Goal: Task Accomplishment & Management: Complete application form

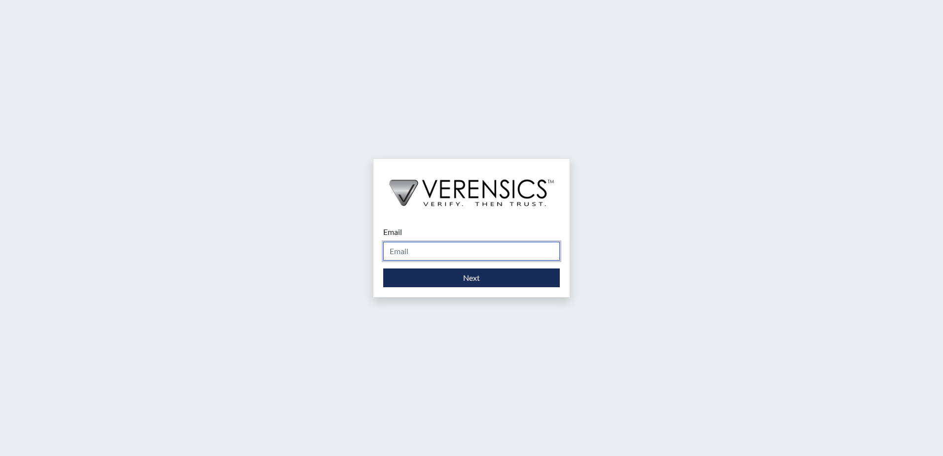
click at [452, 248] on input "Email" at bounding box center [471, 251] width 177 height 19
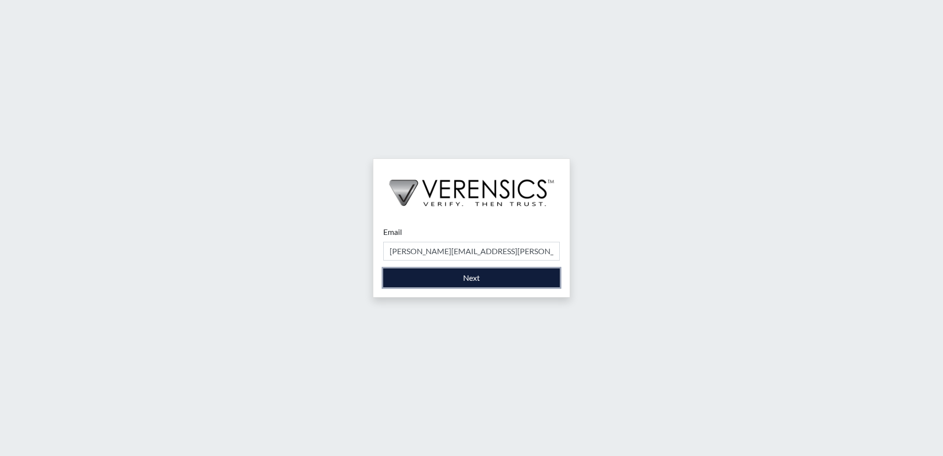
click at [442, 281] on button "Next" at bounding box center [471, 277] width 177 height 19
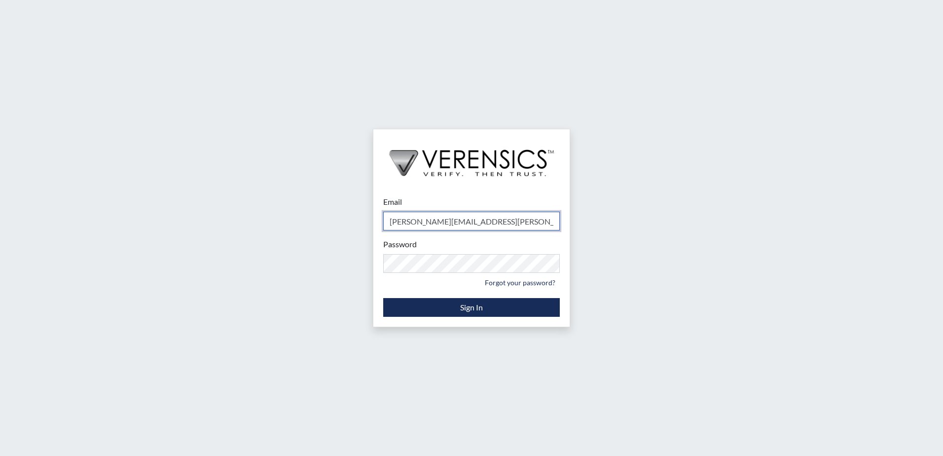
type input "[PERSON_NAME][EMAIL_ADDRESS][PERSON_NAME][DOMAIN_NAME]"
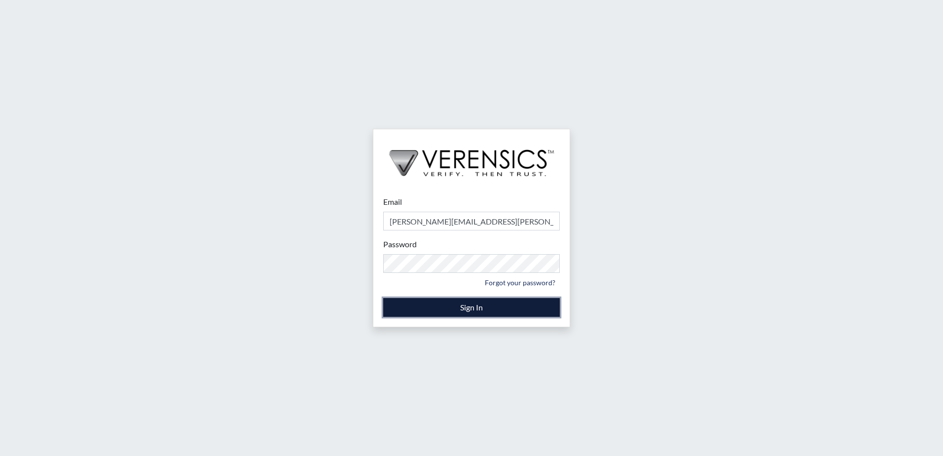
click at [452, 310] on button "Sign In" at bounding box center [471, 307] width 177 height 19
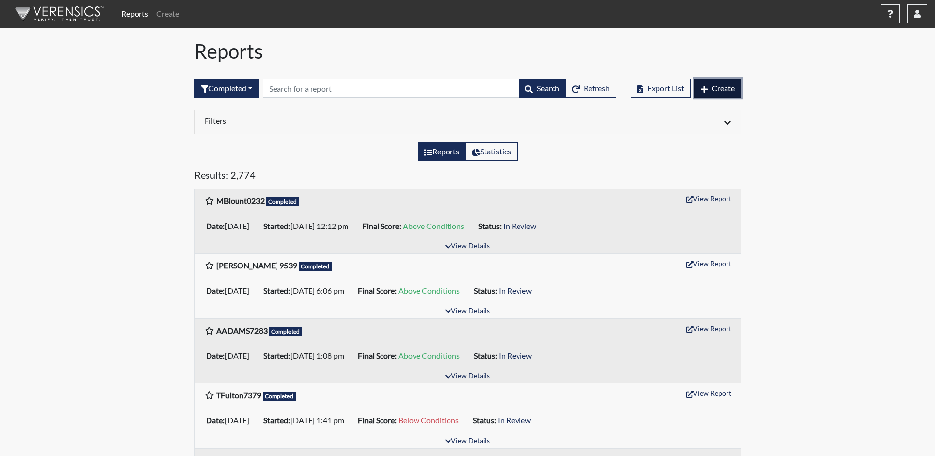
click at [718, 92] on span "Create" at bounding box center [723, 87] width 23 height 9
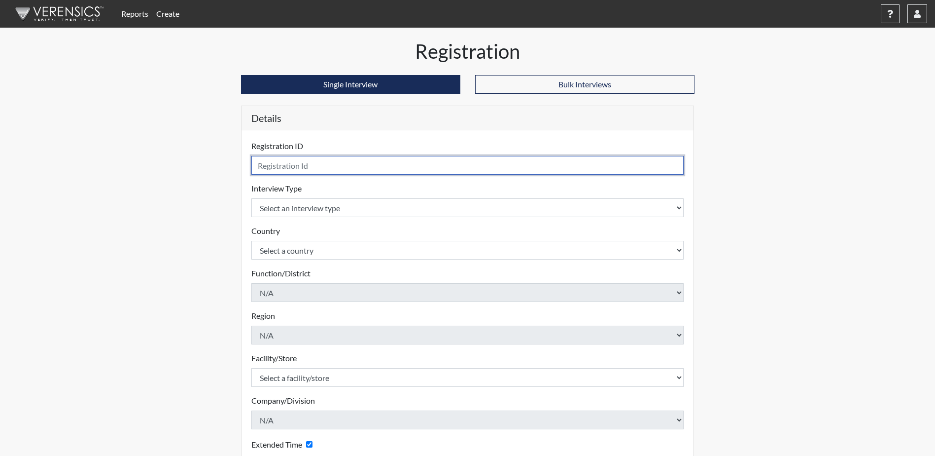
click at [271, 166] on input "text" at bounding box center [467, 165] width 433 height 19
type input "[PERSON_NAME] 3298"
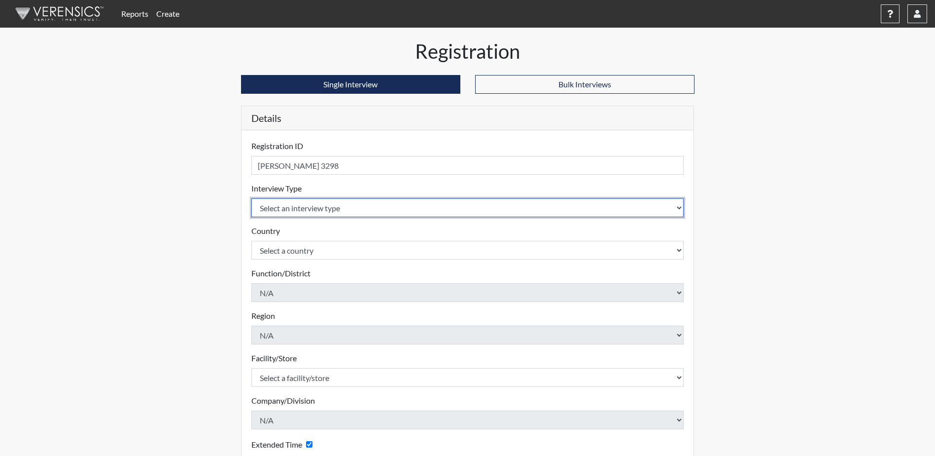
click at [332, 203] on select "Select an interview type Corrections Pre-Employment" at bounding box center [467, 207] width 433 height 19
select select "ff733e93-e1bf-11ea-9c9f-0eff0cf7eb8f"
click at [251, 198] on select "Select an interview type Corrections Pre-Employment" at bounding box center [467, 207] width 433 height 19
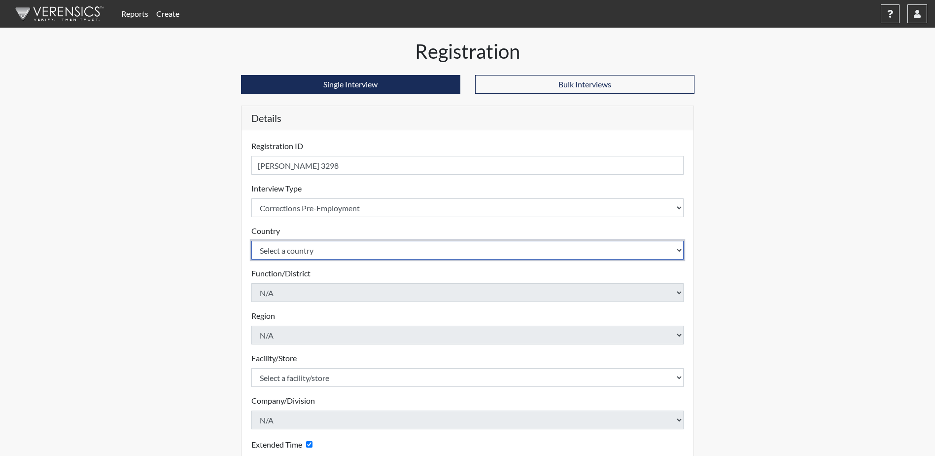
click at [334, 257] on select "Select a country [GEOGRAPHIC_DATA] [GEOGRAPHIC_DATA]" at bounding box center [467, 250] width 433 height 19
select select "united-states-of-[GEOGRAPHIC_DATA]"
click at [251, 241] on select "Select a country [GEOGRAPHIC_DATA] [GEOGRAPHIC_DATA]" at bounding box center [467, 250] width 433 height 19
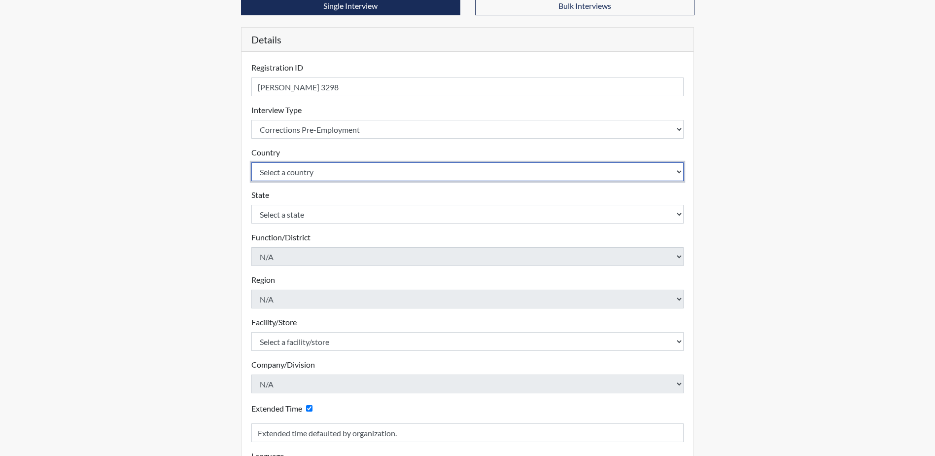
scroll to position [148, 0]
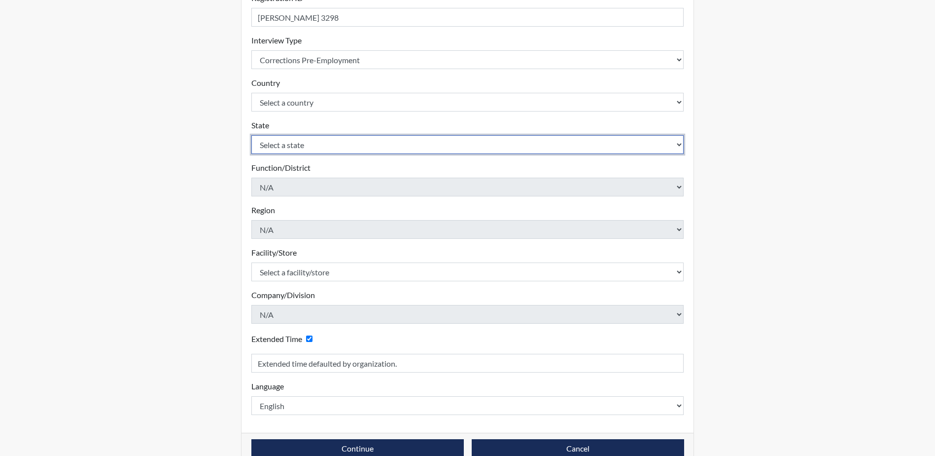
click at [289, 147] on select "Select a state [US_STATE] [US_STATE] [US_STATE] [US_STATE] [US_STATE] [US_STATE…" at bounding box center [467, 144] width 433 height 19
select select "SC"
click at [251, 135] on select "Select a state [US_STATE] [US_STATE] [US_STATE] [US_STATE] [US_STATE] [US_STATE…" at bounding box center [467, 144] width 433 height 19
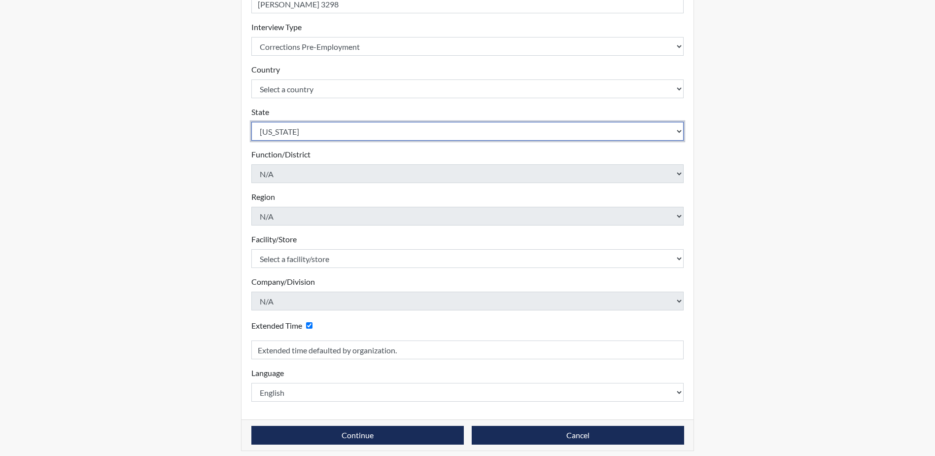
scroll to position [168, 0]
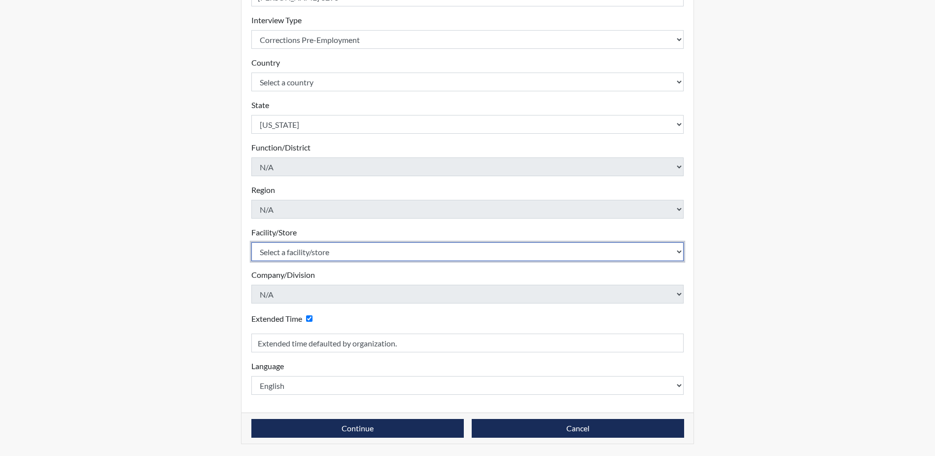
click at [351, 251] on select "Select a facility/store [GEOGRAPHIC_DATA] CI Broad River CI [PERSON_NAME] CI Di…" at bounding box center [467, 251] width 433 height 19
select select "0fbf9ed8-e25b-4d33-946b-a823e2cde76c"
click at [251, 242] on select "Select a facility/store [GEOGRAPHIC_DATA] CI Broad River CI [PERSON_NAME] CI Di…" at bounding box center [467, 251] width 433 height 19
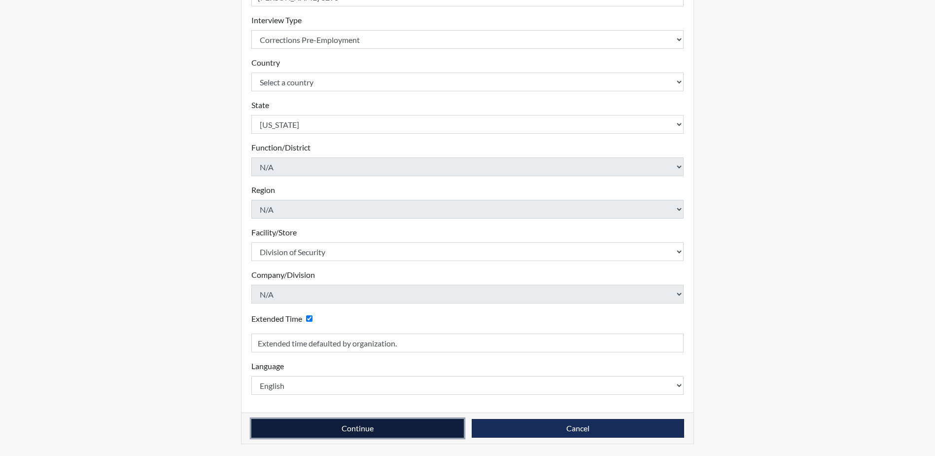
click at [358, 428] on button "Continue" at bounding box center [357, 428] width 213 height 19
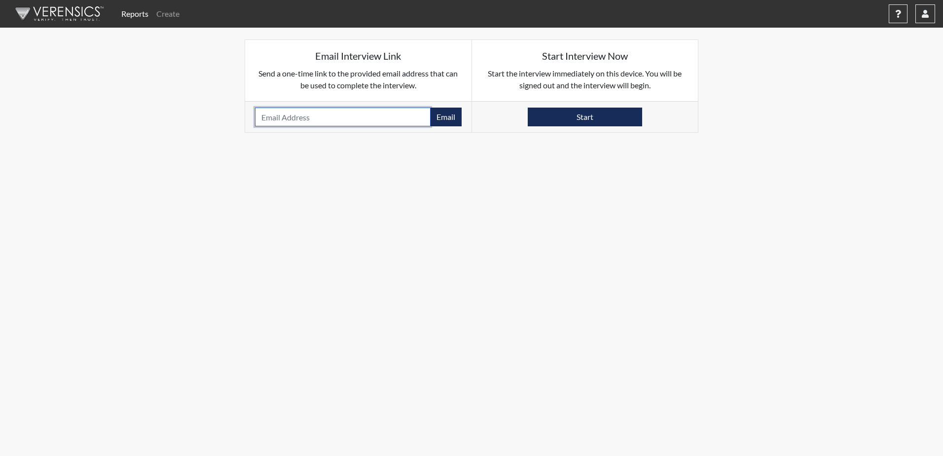
click at [330, 116] on input "email" at bounding box center [343, 116] width 176 height 19
type input "[EMAIL_ADDRESS][DOMAIN_NAME]"
click at [452, 118] on button "Email" at bounding box center [446, 116] width 32 height 19
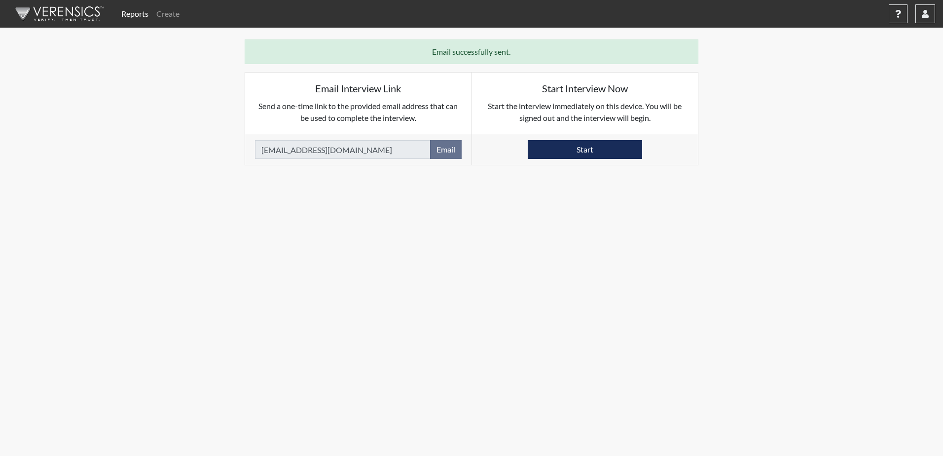
click at [87, 14] on img at bounding box center [57, 14] width 113 height 30
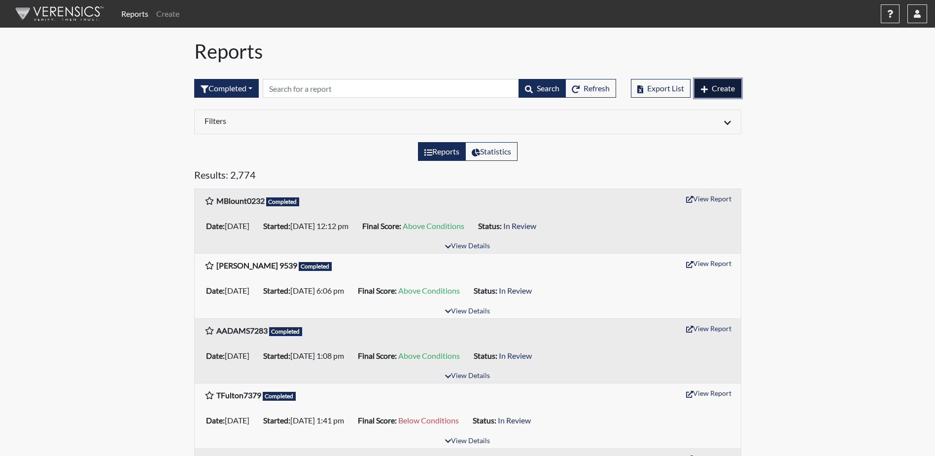
click at [712, 89] on span "Create" at bounding box center [723, 87] width 23 height 9
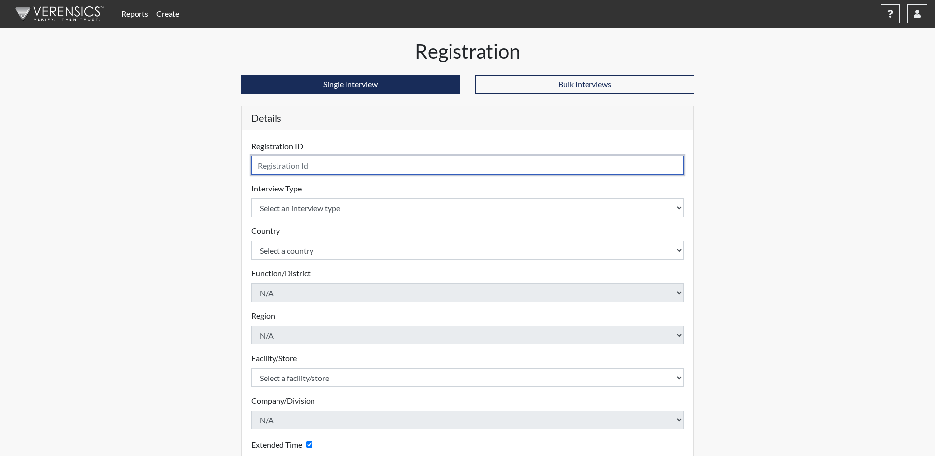
click at [367, 158] on input "text" at bounding box center [467, 165] width 433 height 19
type input "[PERSON_NAME] 2232"
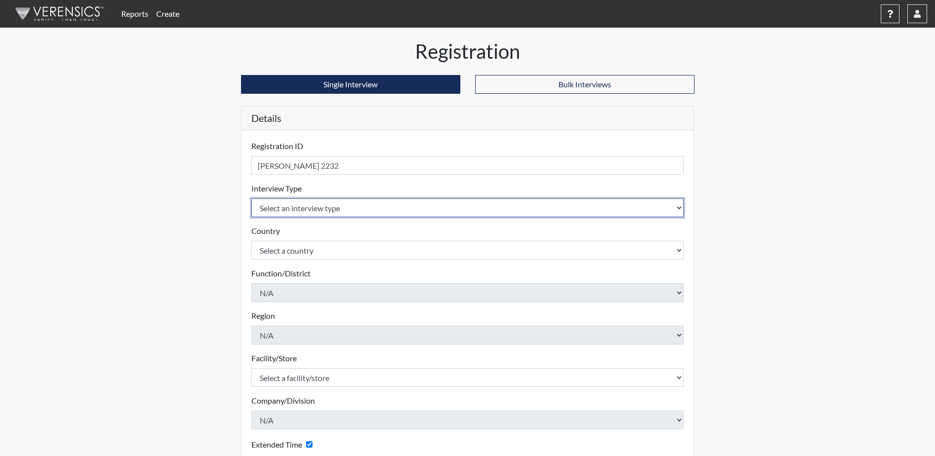
click at [321, 212] on select "Select an interview type Corrections Pre-Employment" at bounding box center [467, 207] width 433 height 19
select select "ff733e93-e1bf-11ea-9c9f-0eff0cf7eb8f"
click at [251, 198] on select "Select an interview type Corrections Pre-Employment" at bounding box center [467, 207] width 433 height 19
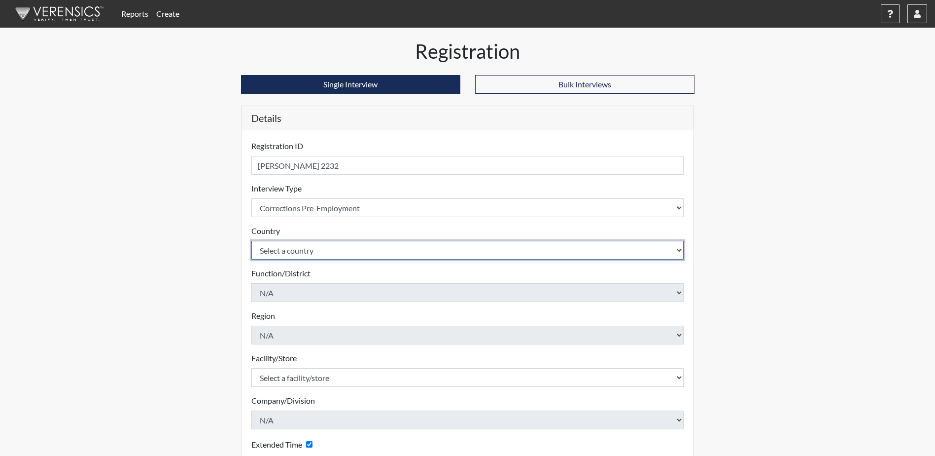
click at [320, 251] on select "Select a country [GEOGRAPHIC_DATA] [GEOGRAPHIC_DATA]" at bounding box center [467, 250] width 433 height 19
select select "united-states-of-[GEOGRAPHIC_DATA]"
click at [251, 241] on select "Select a country [GEOGRAPHIC_DATA] [GEOGRAPHIC_DATA]" at bounding box center [467, 250] width 433 height 19
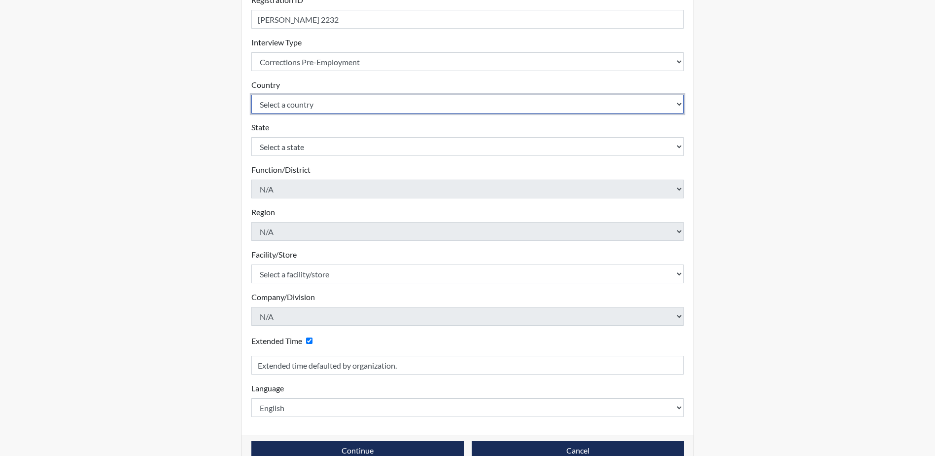
scroll to position [168, 0]
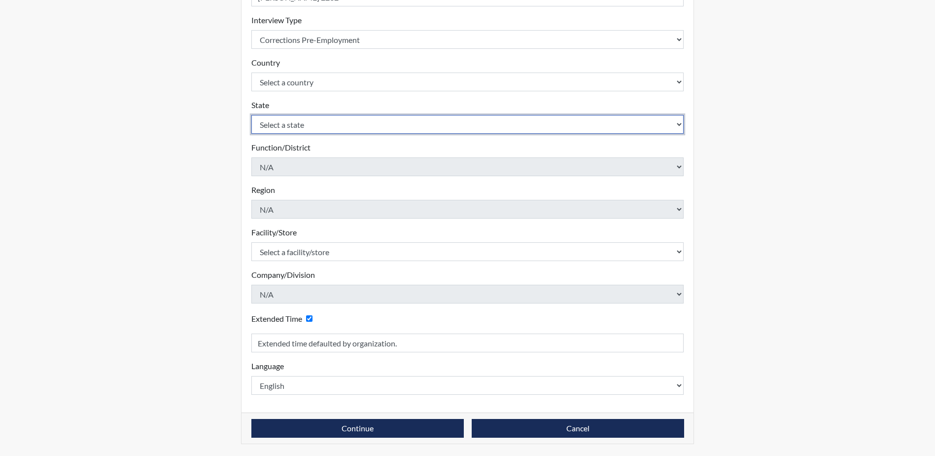
click at [355, 123] on select "Select a state [US_STATE] [US_STATE] [US_STATE] [US_STATE] [US_STATE] [US_STATE…" at bounding box center [467, 124] width 433 height 19
select select "SC"
click at [251, 115] on select "Select a state [US_STATE] [US_STATE] [US_STATE] [US_STATE] [US_STATE] [US_STATE…" at bounding box center [467, 124] width 433 height 19
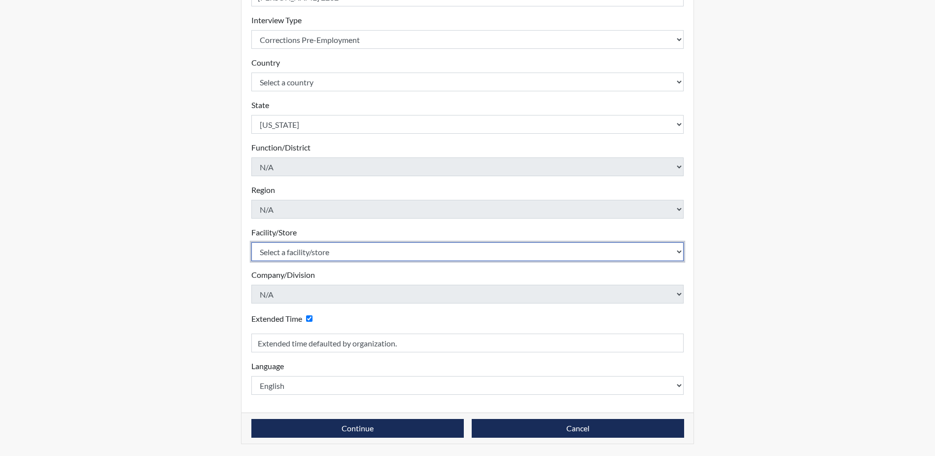
click at [308, 250] on select "Select a facility/store [GEOGRAPHIC_DATA] CI Broad River CI [PERSON_NAME] CI Di…" at bounding box center [467, 251] width 433 height 19
select select "e65c35f8-7a86-4895-8b3d-ac57a8e9252b"
click at [251, 242] on select "Select a facility/store [GEOGRAPHIC_DATA] CI Broad River CI [PERSON_NAME] CI Di…" at bounding box center [467, 251] width 433 height 19
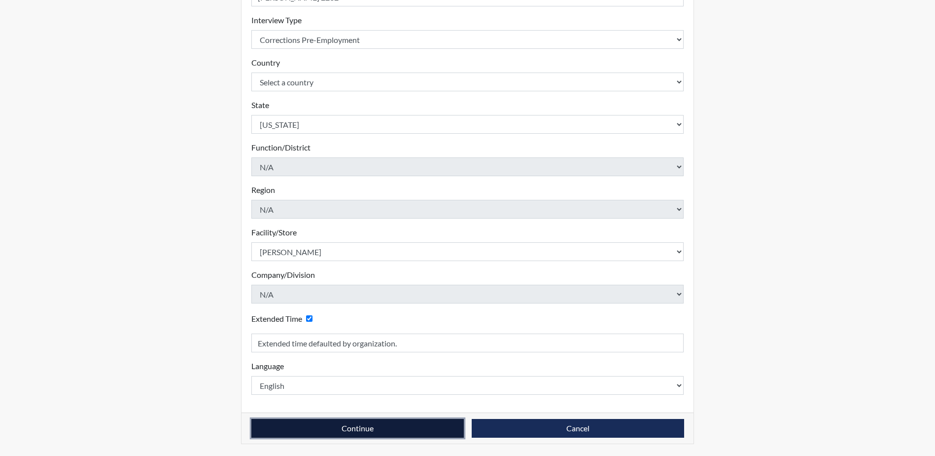
click at [315, 428] on button "Continue" at bounding box center [357, 428] width 213 height 19
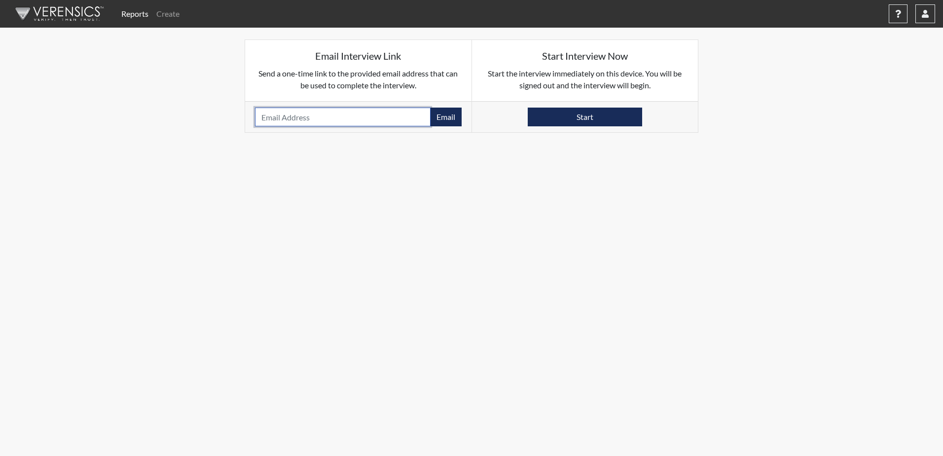
click at [293, 117] on input "email" at bounding box center [343, 116] width 176 height 19
type input "[EMAIL_ADDRESS][DOMAIN_NAME]"
click at [448, 120] on button "Email" at bounding box center [446, 116] width 32 height 19
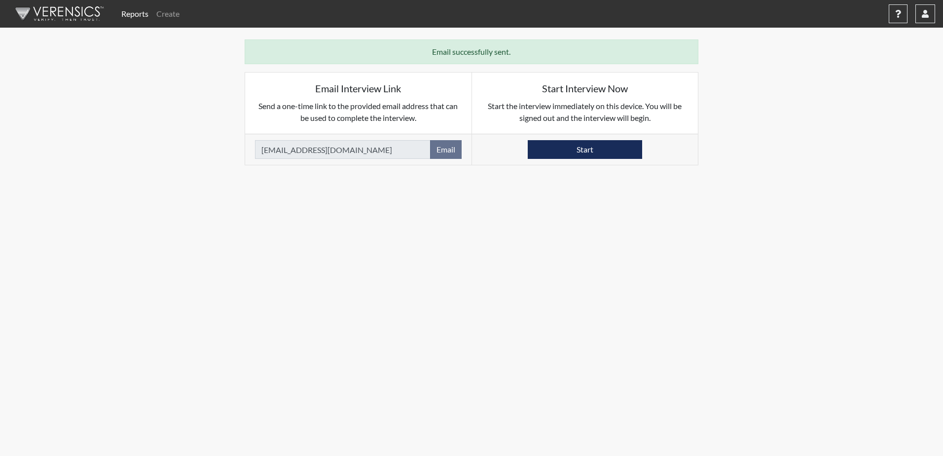
click at [44, 11] on img at bounding box center [57, 14] width 113 height 30
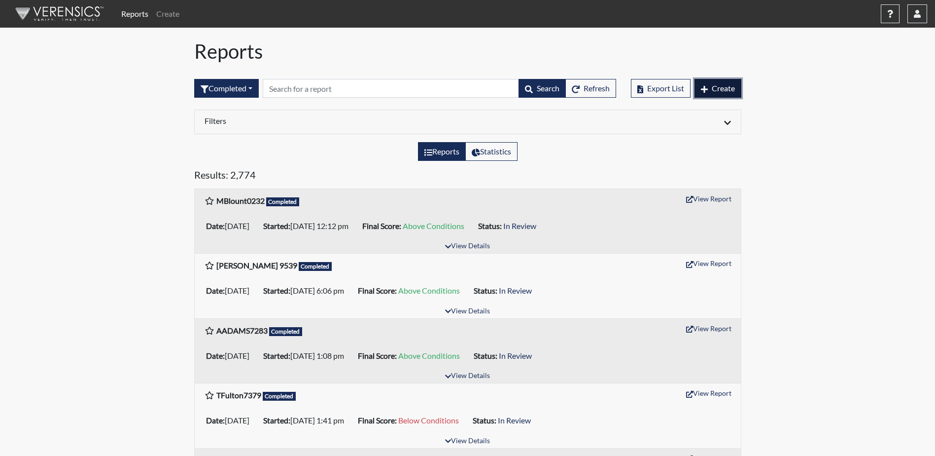
click at [724, 89] on span "Create" at bounding box center [723, 87] width 23 height 9
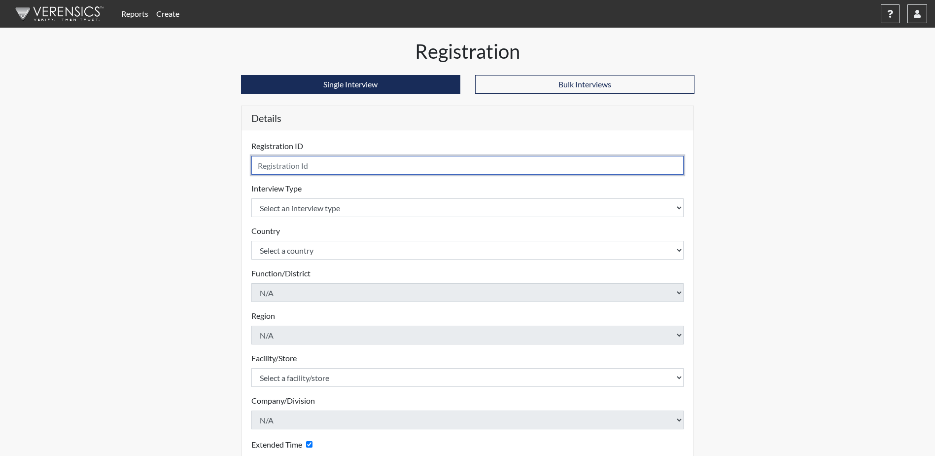
click at [266, 166] on input "text" at bounding box center [467, 165] width 433 height 19
type input "[PERSON_NAME] 6574"
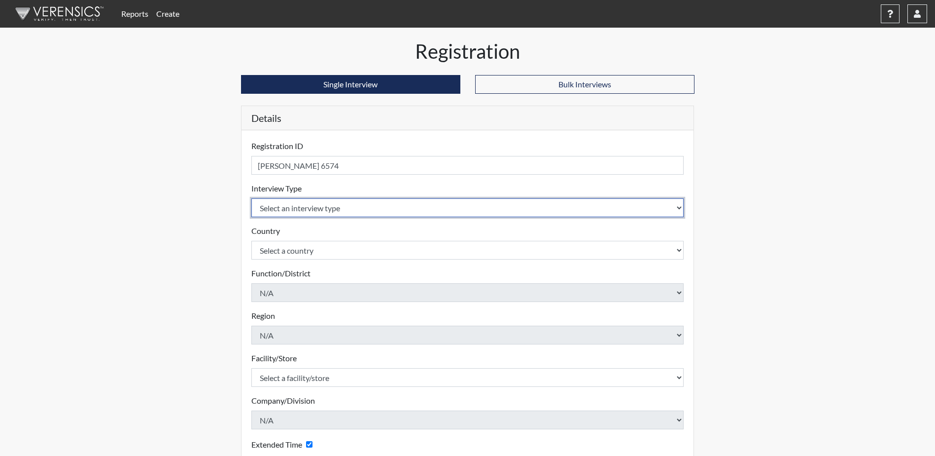
click at [336, 211] on select "Select an interview type Corrections Pre-Employment" at bounding box center [467, 207] width 433 height 19
select select "ff733e93-e1bf-11ea-9c9f-0eff0cf7eb8f"
click at [251, 198] on select "Select an interview type Corrections Pre-Employment" at bounding box center [467, 207] width 433 height 19
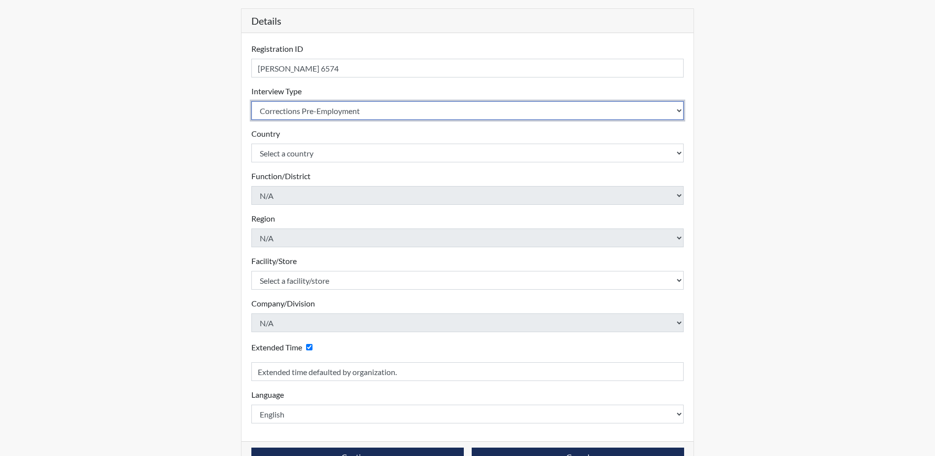
scroll to position [99, 0]
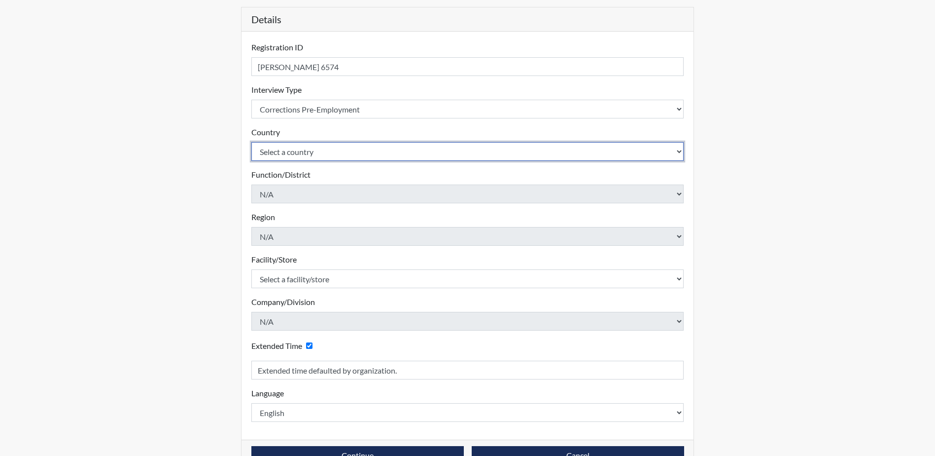
click at [317, 152] on select "Select a country [GEOGRAPHIC_DATA] [GEOGRAPHIC_DATA]" at bounding box center [467, 151] width 433 height 19
select select "united-states-of-[GEOGRAPHIC_DATA]"
click at [251, 142] on select "Select a country [GEOGRAPHIC_DATA] [GEOGRAPHIC_DATA]" at bounding box center [467, 151] width 433 height 19
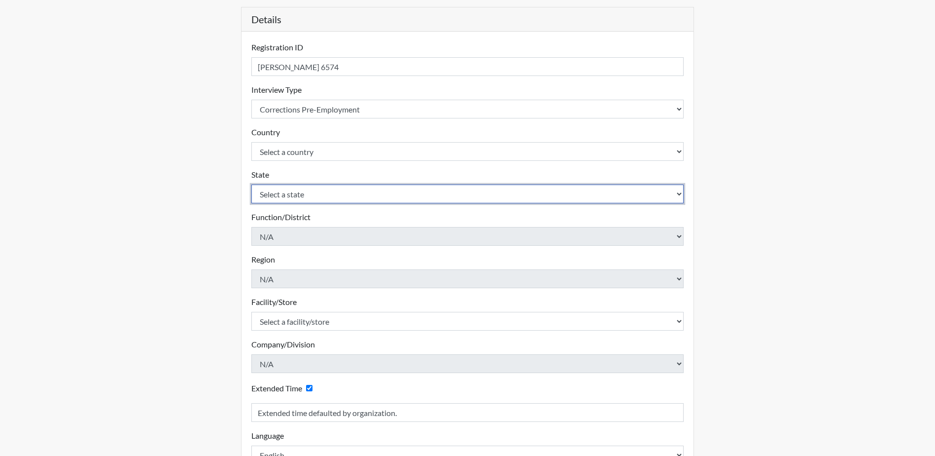
click at [313, 190] on select "Select a state [US_STATE] [US_STATE] [US_STATE] [US_STATE] [US_STATE] [US_STATE…" at bounding box center [467, 193] width 433 height 19
select select "SC"
click at [251, 184] on select "Select a state [US_STATE] [US_STATE] [US_STATE] [US_STATE] [US_STATE] [US_STATE…" at bounding box center [467, 193] width 433 height 19
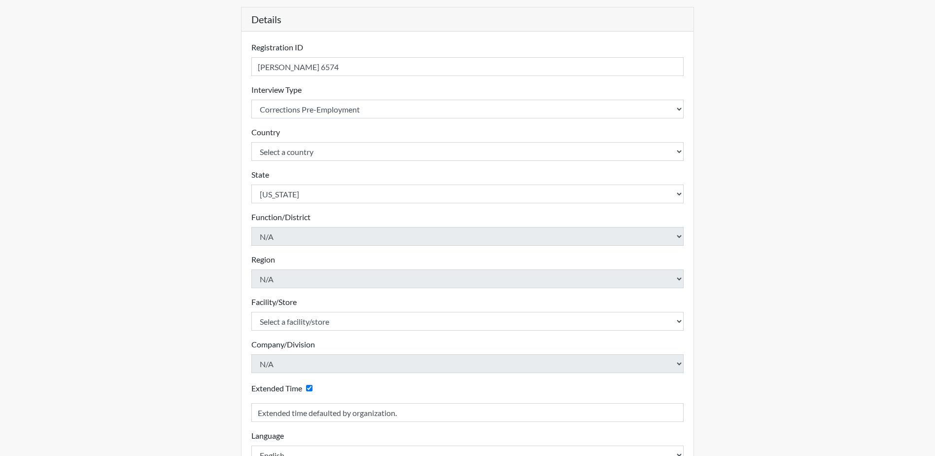
click at [793, 245] on div "Reports Create Help Center × Verensics Best Practices How to successfully use t…" at bounding box center [467, 213] width 935 height 624
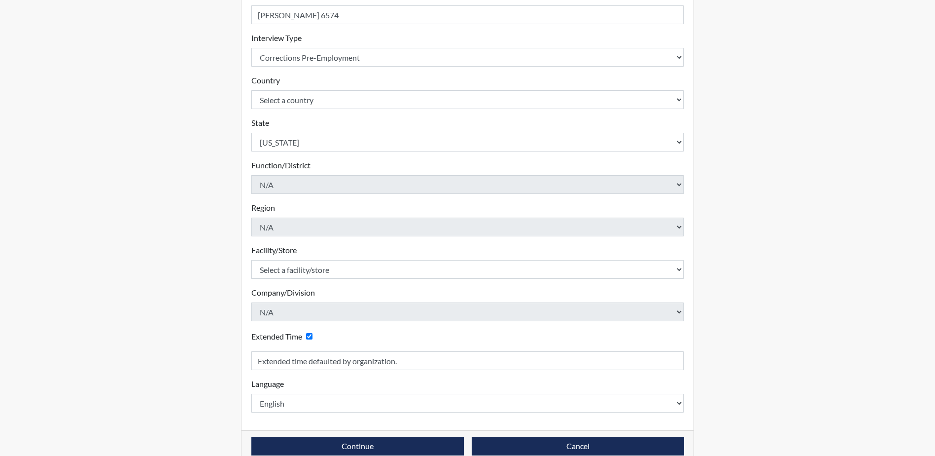
scroll to position [168, 0]
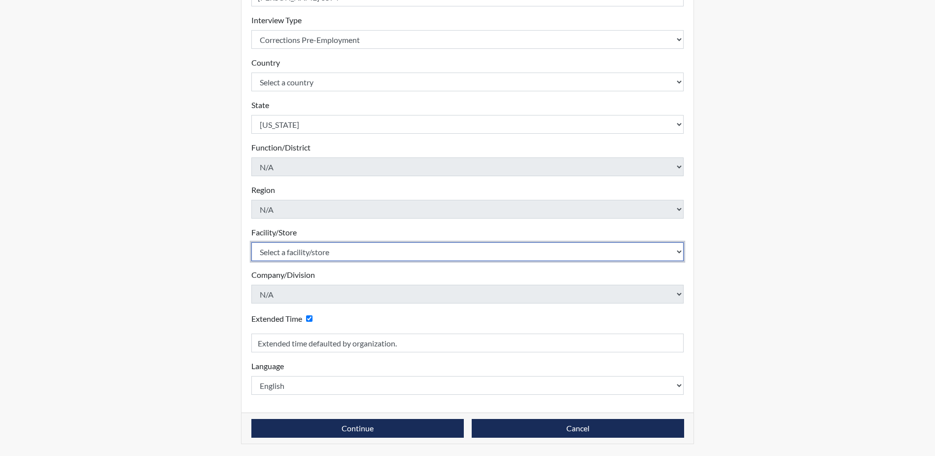
click at [393, 247] on select "Select a facility/store [GEOGRAPHIC_DATA] CI Broad River CI [PERSON_NAME] CI Di…" at bounding box center [467, 251] width 433 height 19
select select "e65c35f8-7a86-4895-8b3d-ac57a8e9252b"
click at [251, 242] on select "Select a facility/store [GEOGRAPHIC_DATA] CI Broad River CI [PERSON_NAME] CI Di…" at bounding box center [467, 251] width 433 height 19
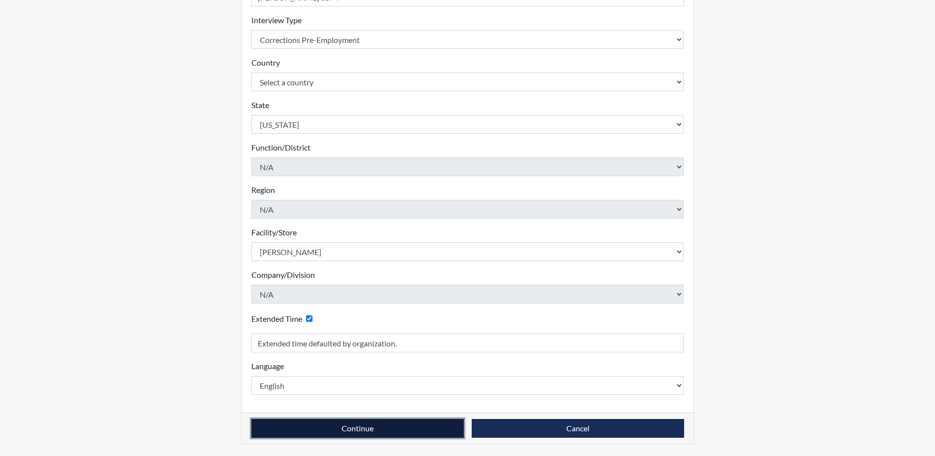
click at [417, 428] on button "Continue" at bounding box center [357, 428] width 213 height 19
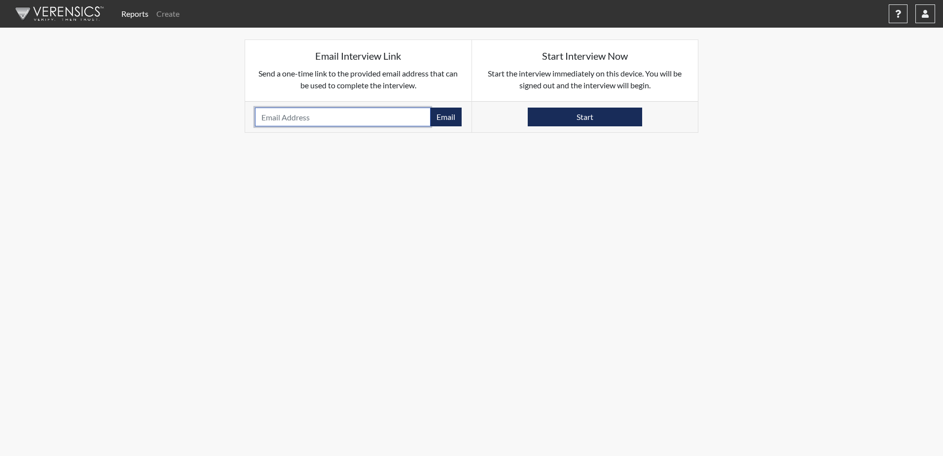
click at [389, 121] on input "email" at bounding box center [343, 116] width 176 height 19
type input "[EMAIL_ADDRESS][DOMAIN_NAME]"
click at [452, 120] on button "Email" at bounding box center [446, 116] width 32 height 19
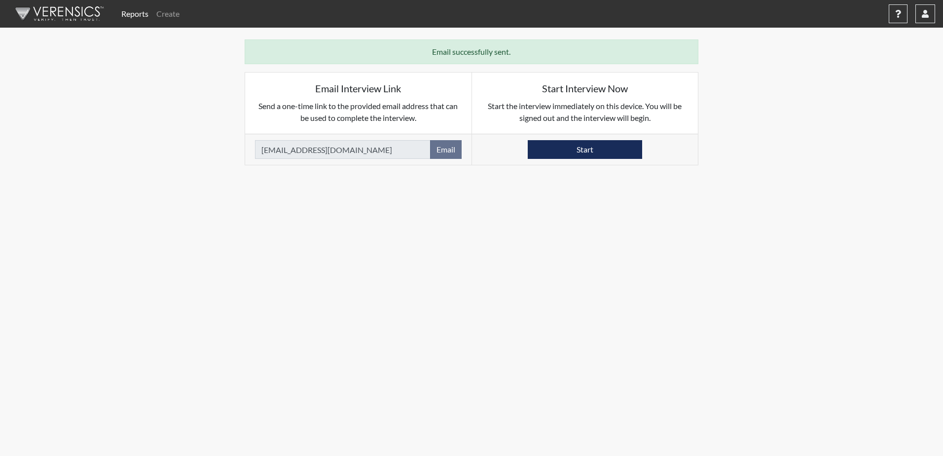
click at [59, 12] on img at bounding box center [57, 14] width 113 height 30
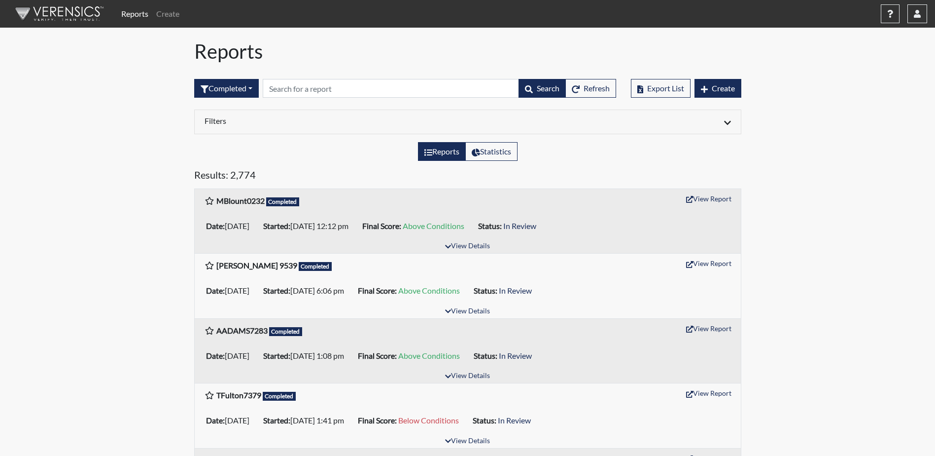
click at [71, 16] on img at bounding box center [57, 14] width 113 height 30
click at [726, 88] on span "Create" at bounding box center [723, 87] width 23 height 9
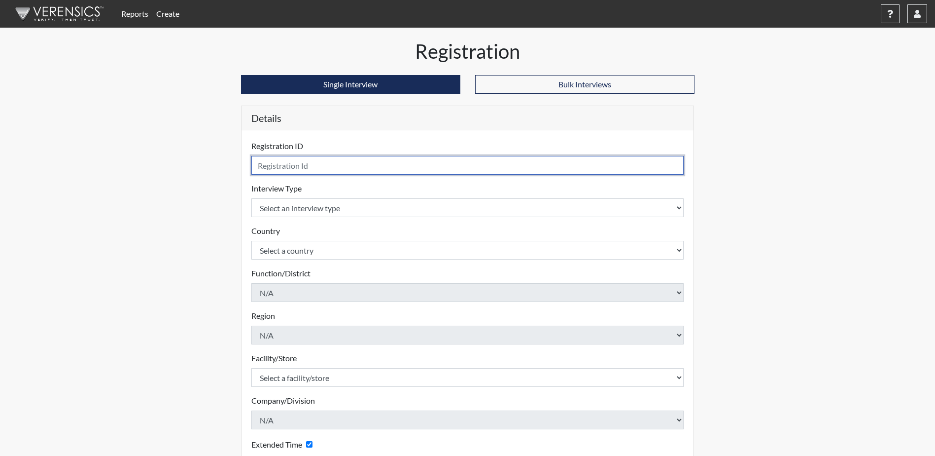
click at [393, 167] on input "text" at bounding box center [467, 165] width 433 height 19
type input "[PERSON_NAME]"
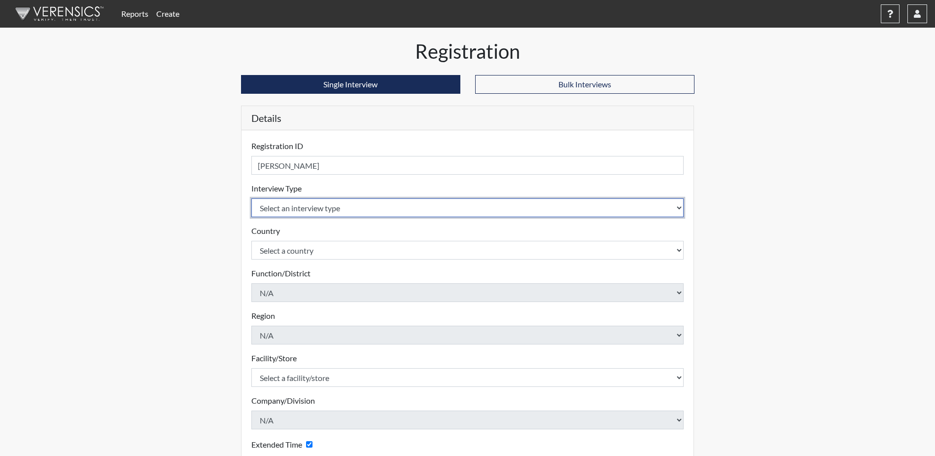
click at [391, 213] on select "Select an interview type Corrections Pre-Employment" at bounding box center [467, 207] width 433 height 19
select select "ff733e93-e1bf-11ea-9c9f-0eff0cf7eb8f"
click at [251, 198] on select "Select an interview type Corrections Pre-Employment" at bounding box center [467, 207] width 433 height 19
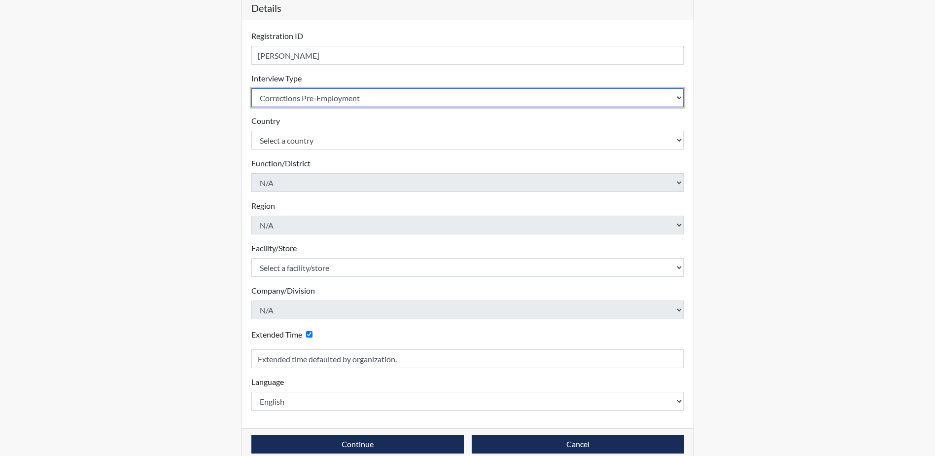
scroll to position [126, 0]
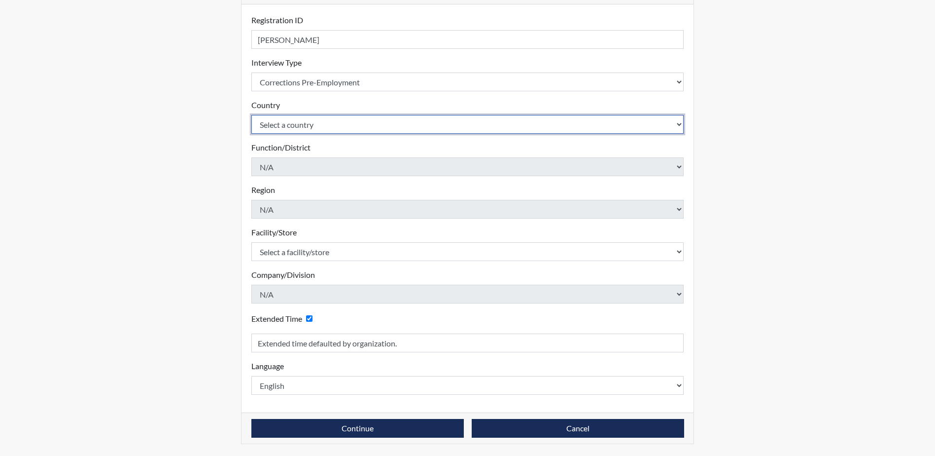
click at [374, 123] on select "Select a country [GEOGRAPHIC_DATA] [GEOGRAPHIC_DATA]" at bounding box center [467, 124] width 433 height 19
select select "united-states-of-[GEOGRAPHIC_DATA]"
click at [251, 115] on select "Select a country [GEOGRAPHIC_DATA] [GEOGRAPHIC_DATA]" at bounding box center [467, 124] width 433 height 19
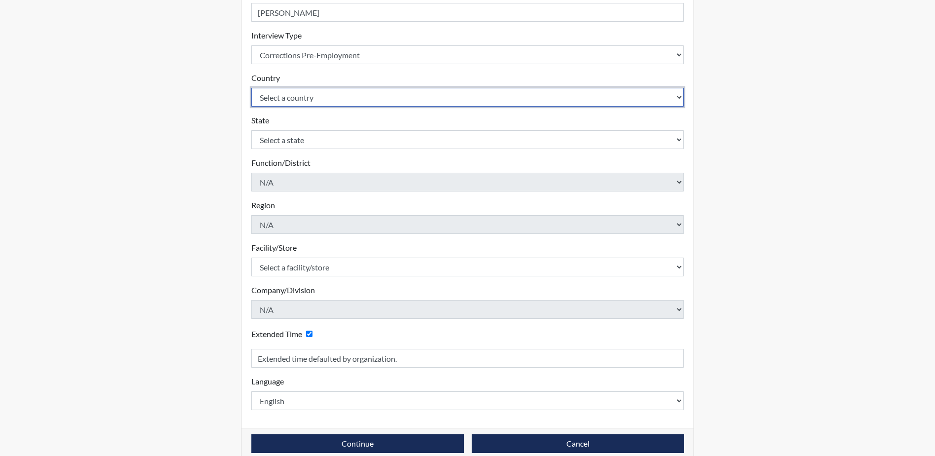
scroll to position [168, 0]
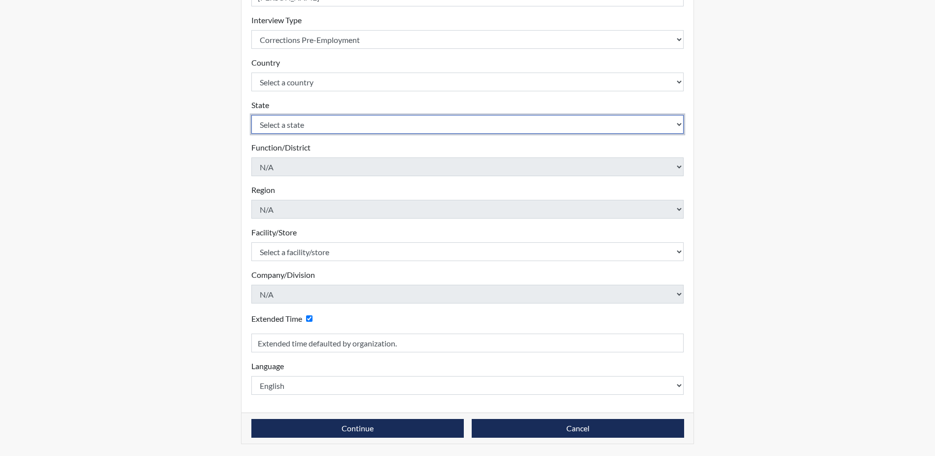
click at [367, 129] on select "Select a state [US_STATE] [US_STATE] [US_STATE] [US_STATE] [US_STATE] [US_STATE…" at bounding box center [467, 124] width 433 height 19
select select "SC"
click at [251, 115] on select "Select a state [US_STATE] [US_STATE] [US_STATE] [US_STATE] [US_STATE] [US_STATE…" at bounding box center [467, 124] width 433 height 19
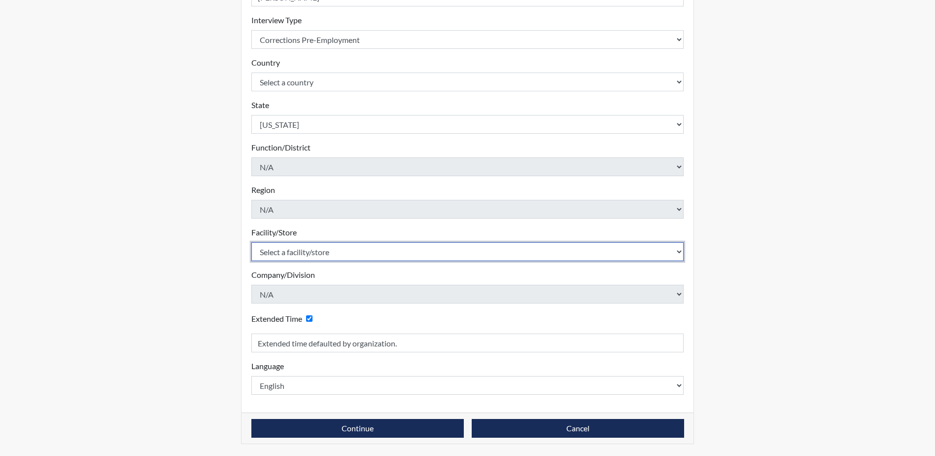
click at [469, 254] on select "Select a facility/store [GEOGRAPHIC_DATA] CI Broad River CI [PERSON_NAME] CI Di…" at bounding box center [467, 251] width 433 height 19
select select "e65c35f8-7a86-4895-8b3d-ac57a8e9252b"
click at [251, 242] on select "Select a facility/store [GEOGRAPHIC_DATA] CI Broad River CI [PERSON_NAME] CI Di…" at bounding box center [467, 251] width 433 height 19
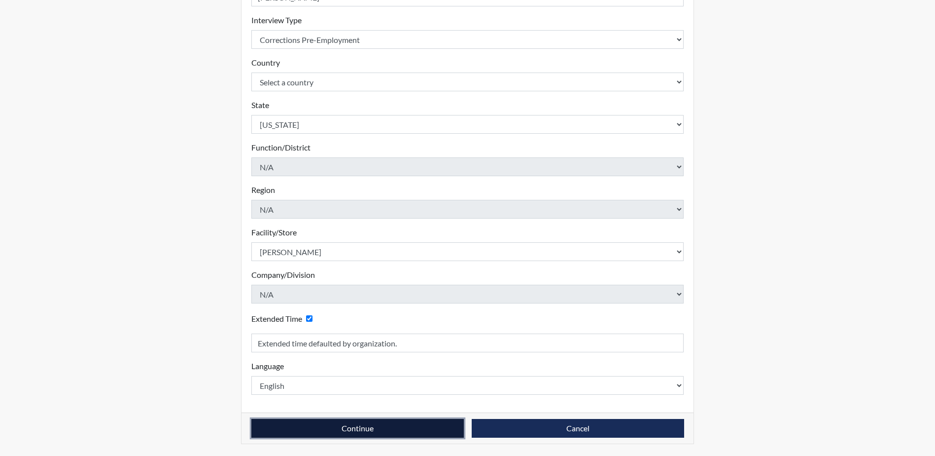
click at [383, 428] on button "Continue" at bounding box center [357, 428] width 213 height 19
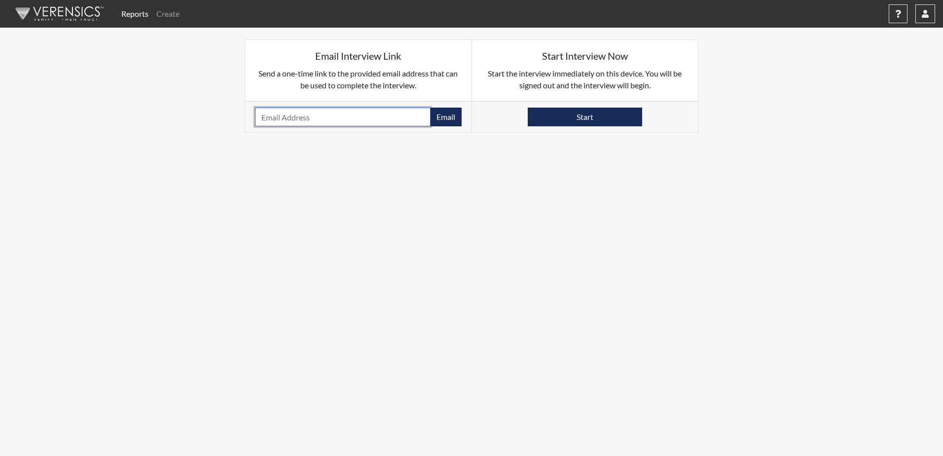
click at [360, 113] on input "email" at bounding box center [343, 116] width 176 height 19
type input "[EMAIL_ADDRESS][DOMAIN_NAME]"
click at [447, 118] on button "Email" at bounding box center [446, 116] width 32 height 19
